Goal: Transaction & Acquisition: Purchase product/service

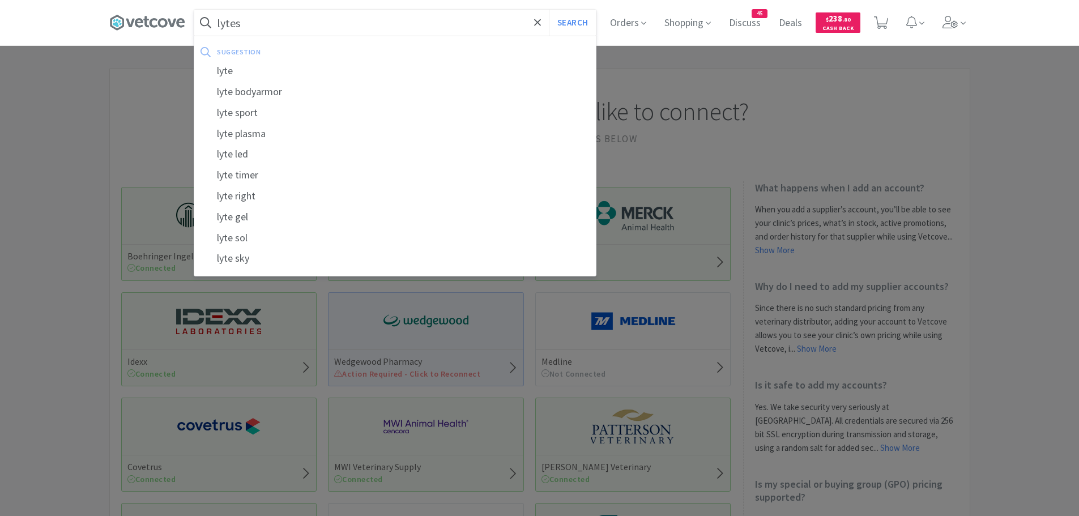
type input "lytes"
click at [549, 10] on button "Search" at bounding box center [572, 23] width 47 height 26
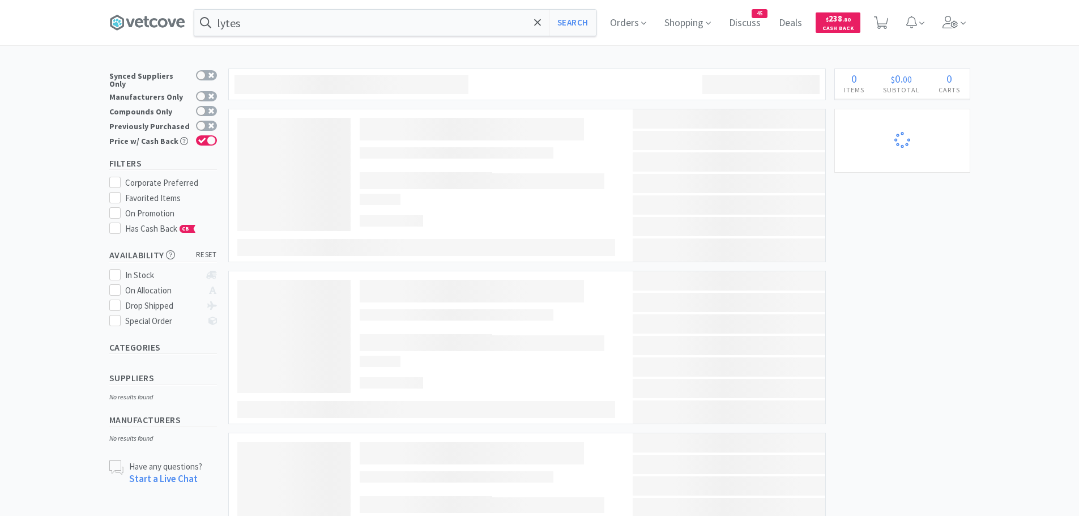
select select "1"
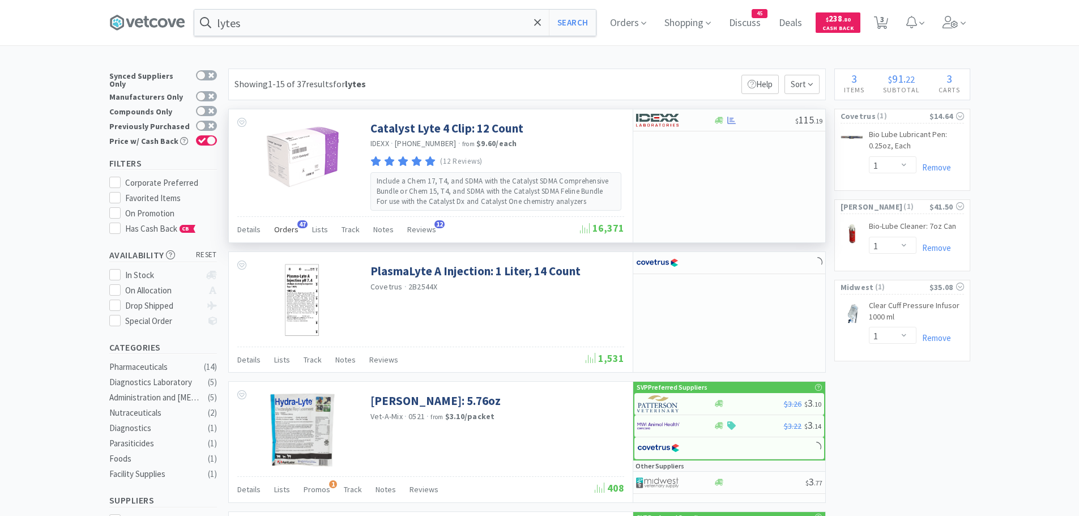
click at [283, 231] on span "Orders" at bounding box center [286, 229] width 24 height 10
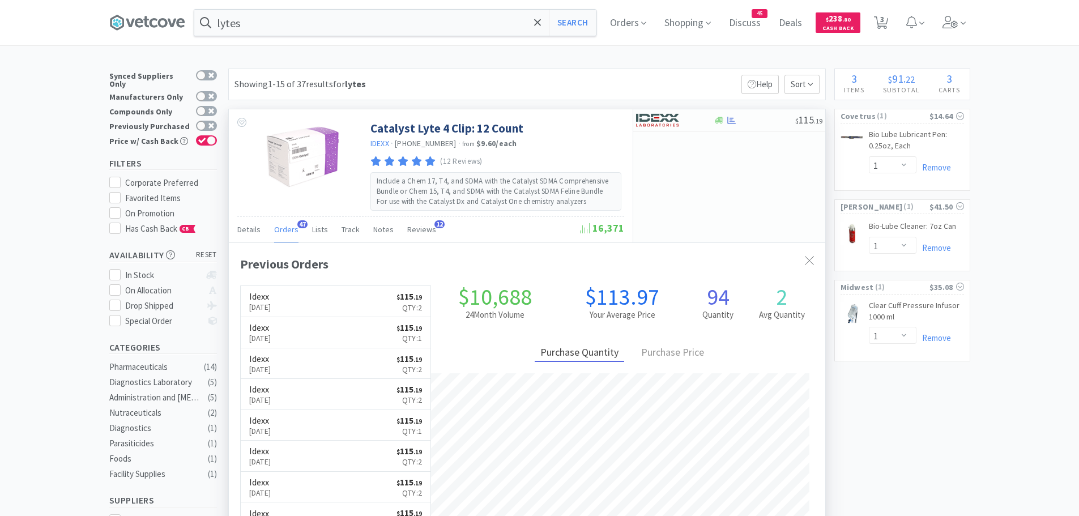
scroll to position [304, 596]
click at [336, 301] on link "Idexx [DATE] $ 115 . 19 Qty: 2" at bounding box center [336, 301] width 190 height 31
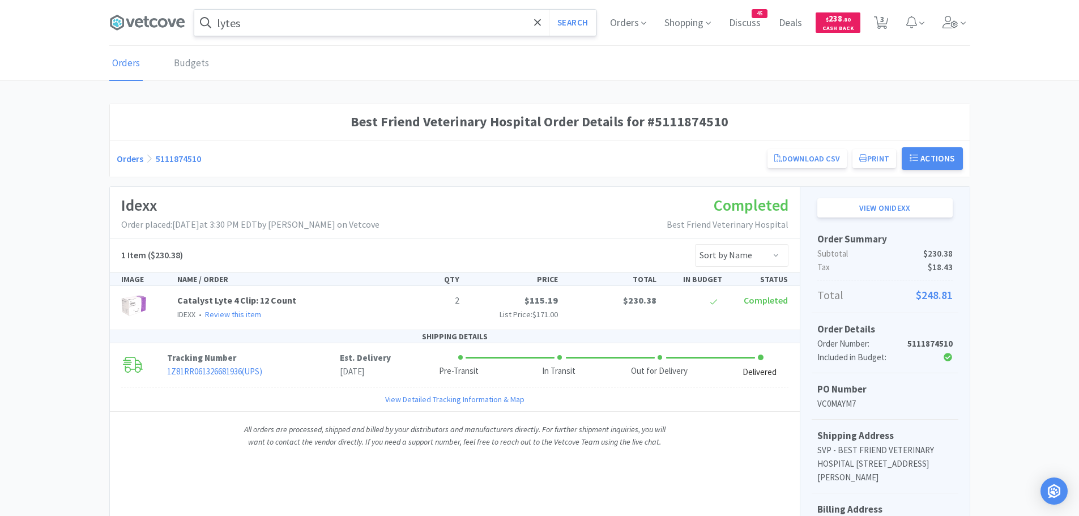
click at [258, 22] on input "lytes" at bounding box center [395, 23] width 402 height 26
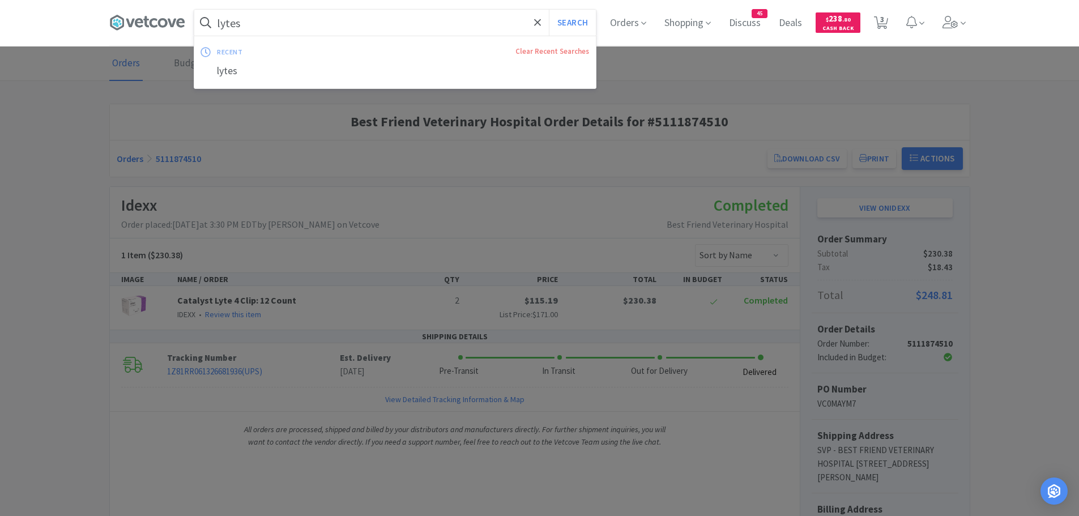
click at [549, 10] on button "Search" at bounding box center [572, 23] width 47 height 26
select select "1"
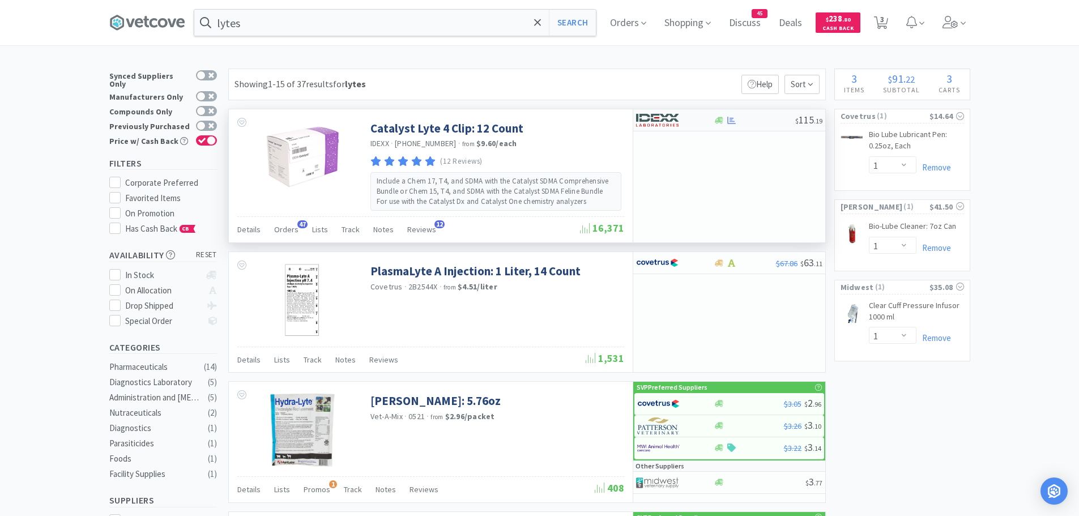
click at [681, 120] on div at bounding box center [667, 119] width 62 height 19
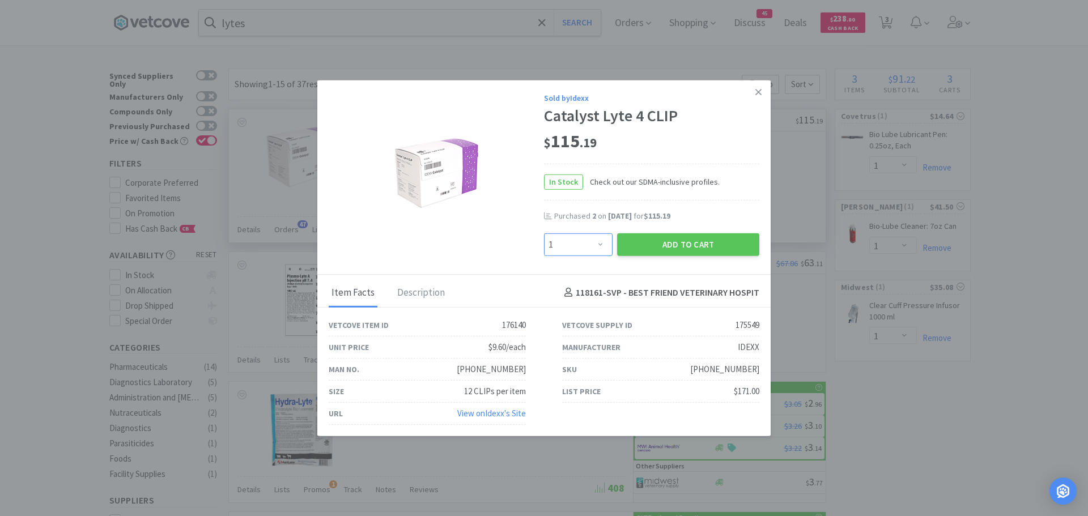
click at [600, 237] on select "Enter Quantity 1 2 3 4 5 6 7 8 9 10 11 12 13 14 15 16 17 18 19 20 Enter Quantity" at bounding box center [578, 244] width 69 height 23
select select "2"
click at [544, 233] on select "Enter Quantity 1 2 3 4 5 6 7 8 9 10 11 12 13 14 15 16 17 18 19 20 Enter Quantity" at bounding box center [578, 244] width 69 height 23
click at [647, 236] on button "Add to Cart" at bounding box center [688, 244] width 142 height 23
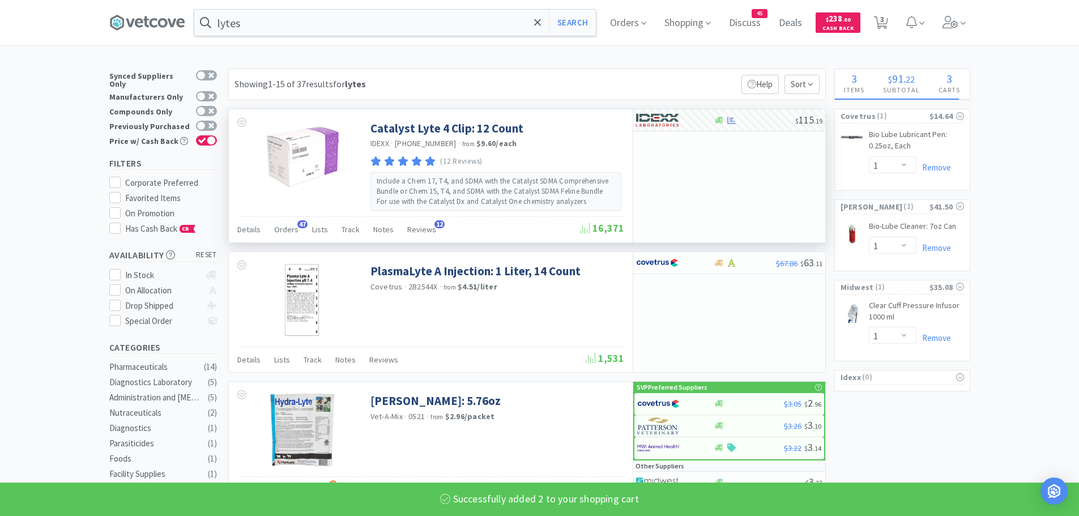
select select "2"
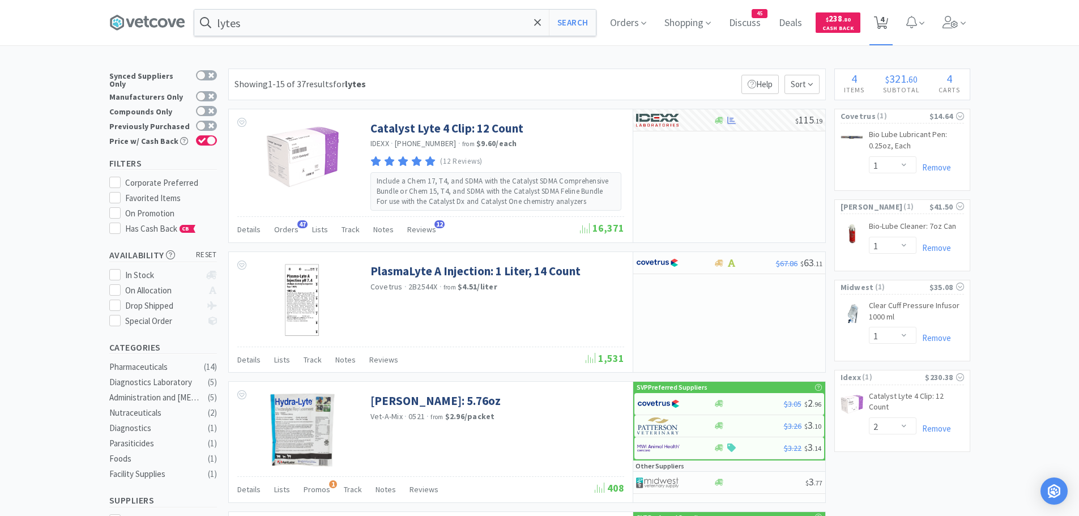
click at [884, 22] on span "4" at bounding box center [882, 19] width 4 height 45
select select "2"
select select "1"
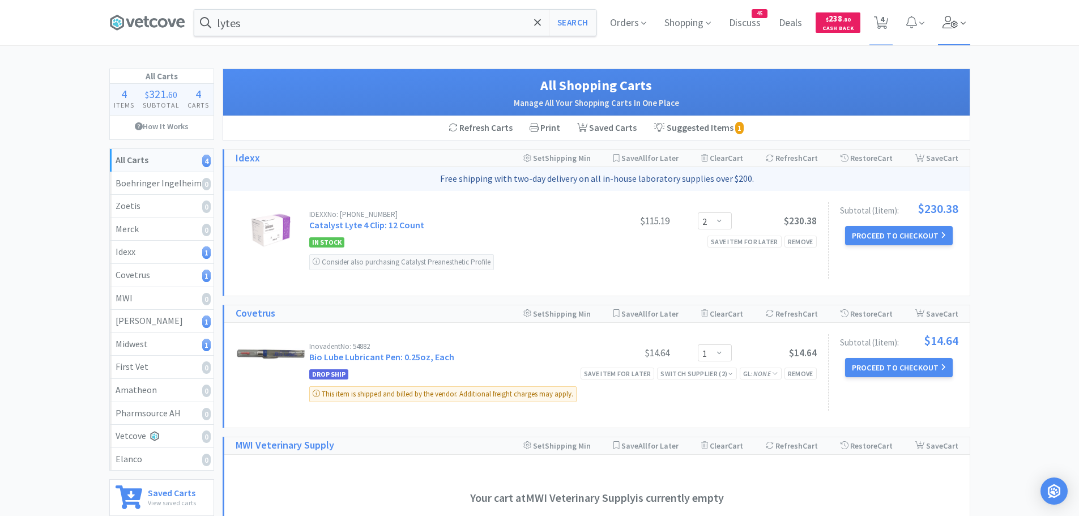
click at [955, 25] on icon at bounding box center [950, 22] width 15 height 12
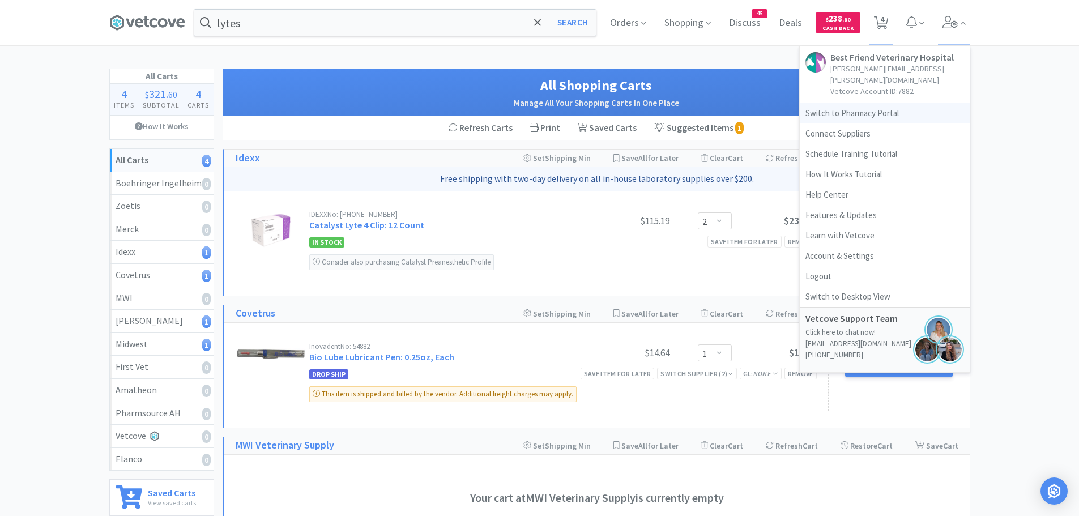
drag, startPoint x: 879, startPoint y: 101, endPoint x: 859, endPoint y: 105, distance: 20.9
click at [879, 103] on link "Switch to Pharmacy Portal" at bounding box center [885, 113] width 170 height 20
